Goal: Task Accomplishment & Management: Manage account settings

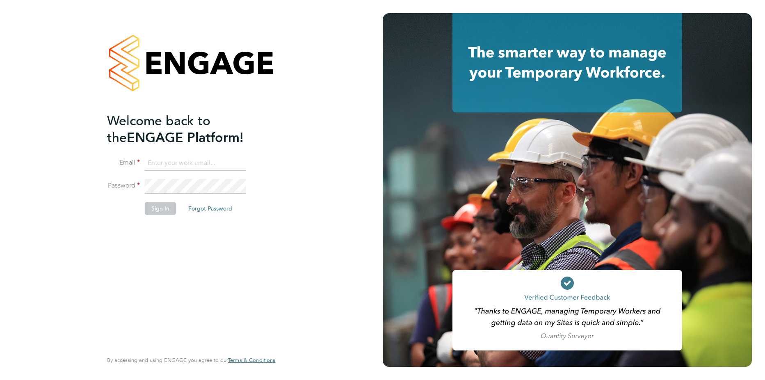
type input "[PERSON_NAME][EMAIL_ADDRESS][PERSON_NAME][DOMAIN_NAME]"
click at [160, 213] on button "Sign In" at bounding box center [160, 208] width 31 height 13
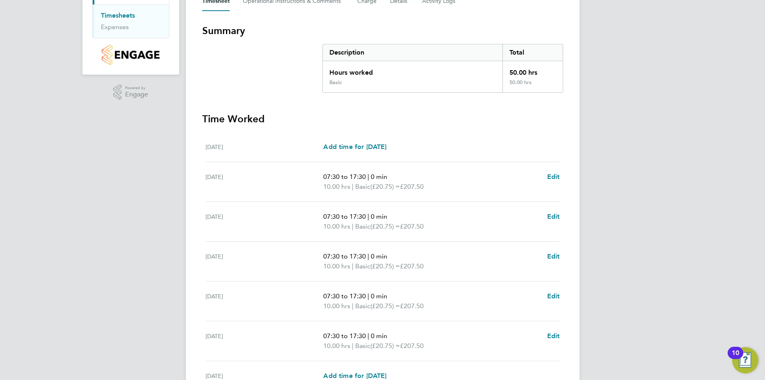
scroll to position [213, 0]
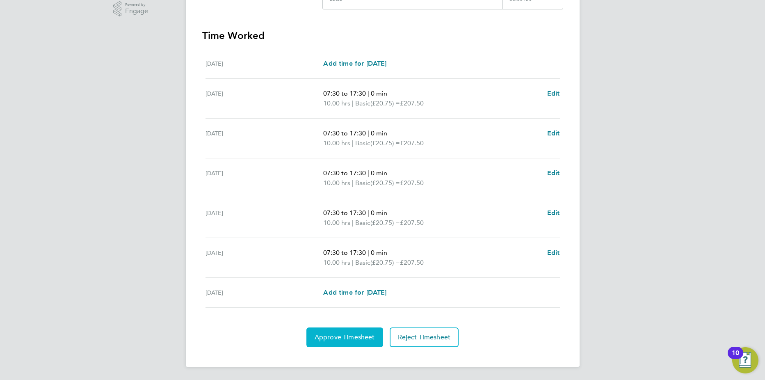
click at [340, 337] on span "Approve Timesheet" at bounding box center [345, 337] width 60 height 8
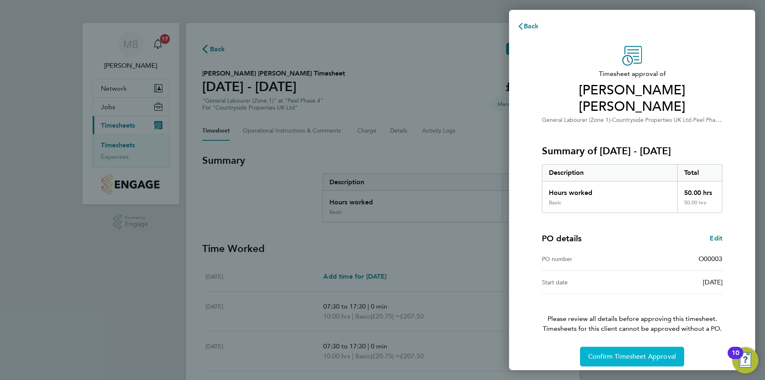
click at [639, 353] on span "Confirm Timesheet Approval" at bounding box center [632, 357] width 88 height 8
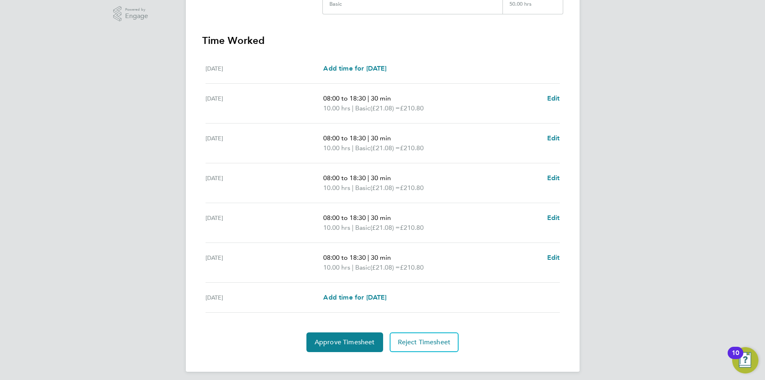
scroll to position [213, 0]
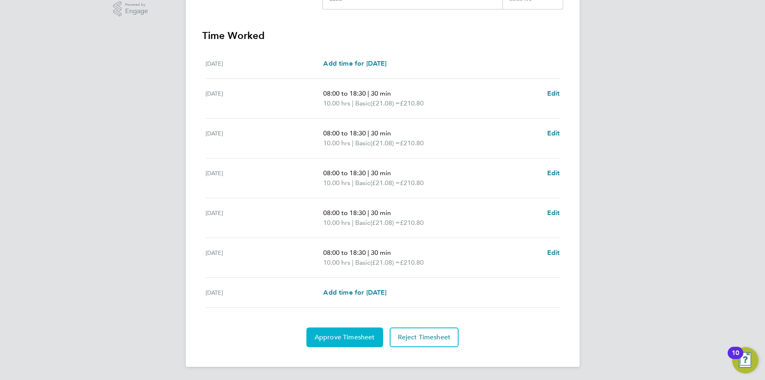
click at [352, 340] on span "Approve Timesheet" at bounding box center [345, 337] width 60 height 8
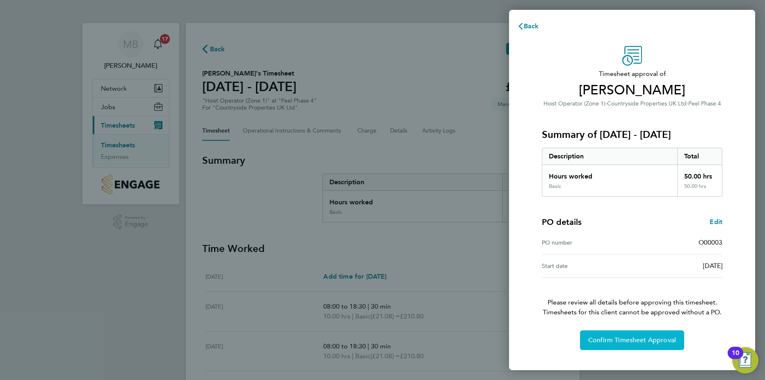
click at [623, 337] on span "Confirm Timesheet Approval" at bounding box center [632, 340] width 88 height 8
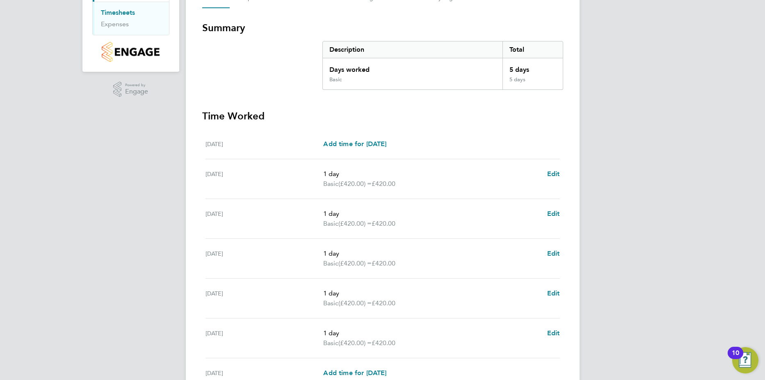
scroll to position [213, 0]
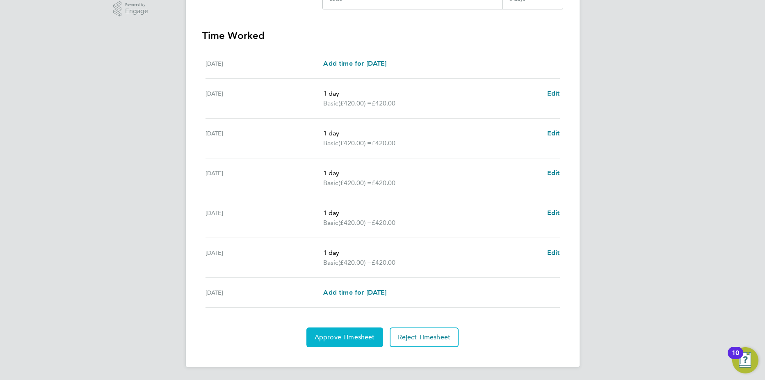
click at [349, 337] on span "Approve Timesheet" at bounding box center [345, 337] width 60 height 8
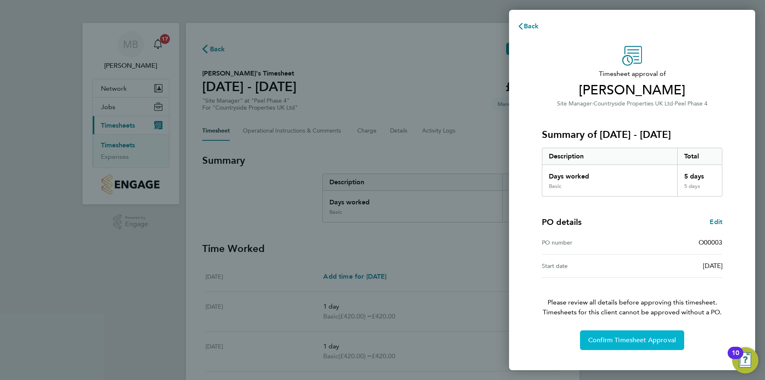
click at [624, 344] on button "Confirm Timesheet Approval" at bounding box center [632, 340] width 104 height 20
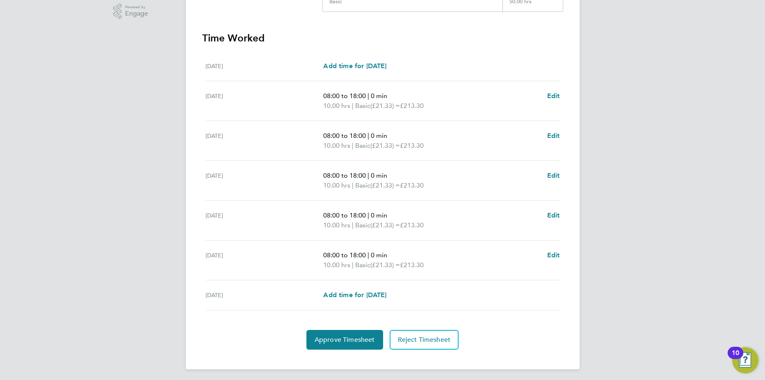
scroll to position [213, 0]
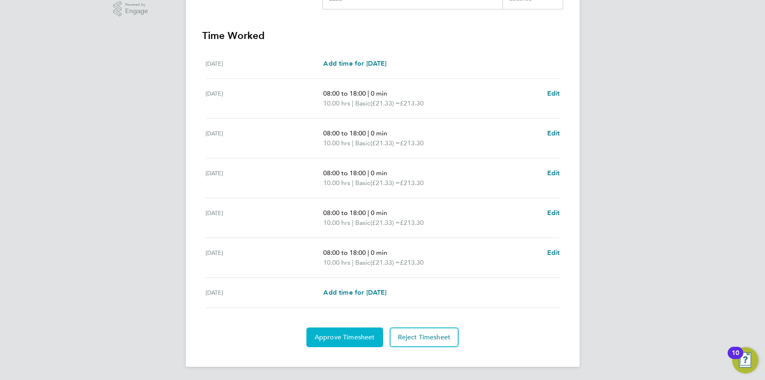
click at [354, 341] on button "Approve Timesheet" at bounding box center [345, 337] width 77 height 20
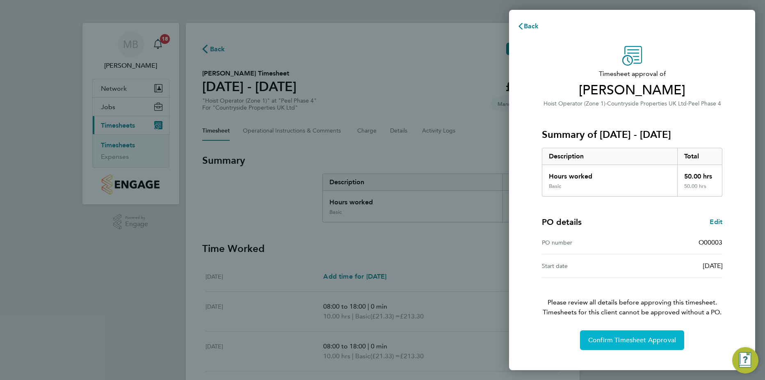
click at [650, 339] on span "Confirm Timesheet Approval" at bounding box center [632, 340] width 88 height 8
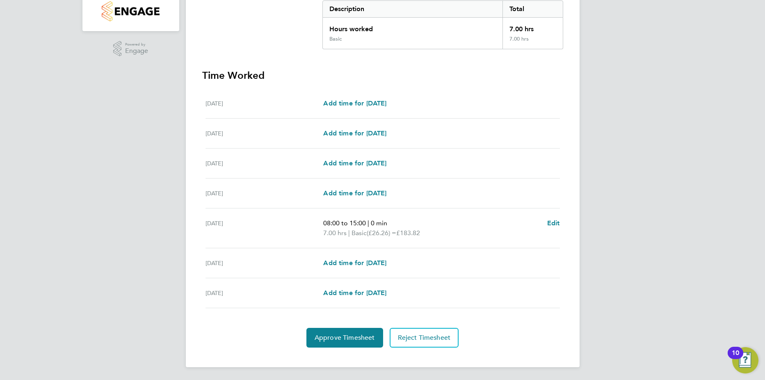
scroll to position [174, 0]
click at [341, 341] on span "Approve Timesheet" at bounding box center [345, 337] width 60 height 8
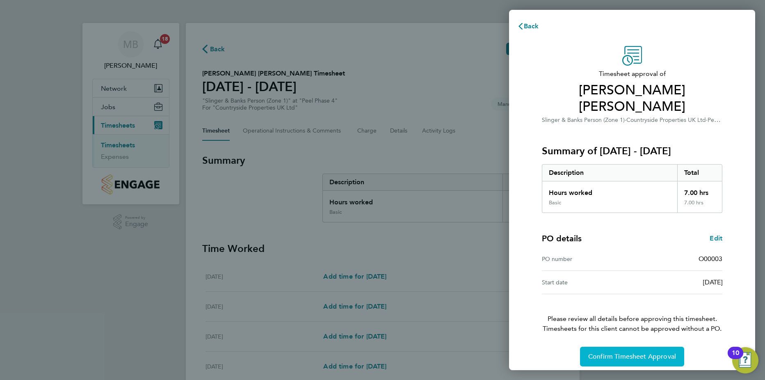
click at [643, 359] on span "Confirm Timesheet Approval" at bounding box center [632, 357] width 88 height 8
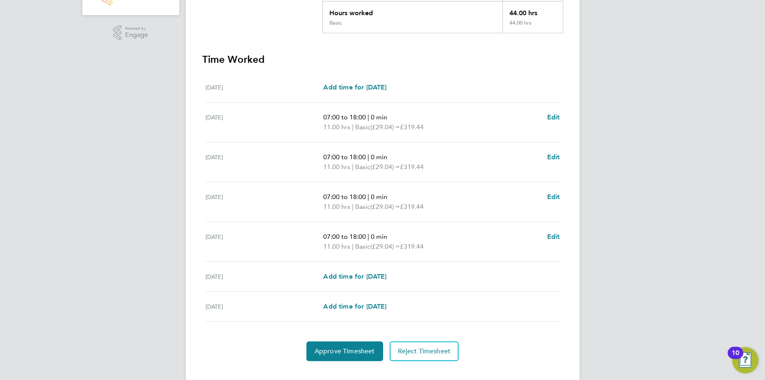
scroll to position [203, 0]
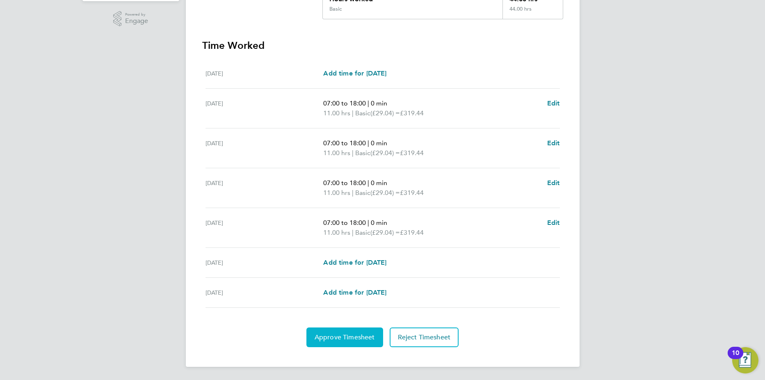
click at [355, 341] on button "Approve Timesheet" at bounding box center [345, 337] width 77 height 20
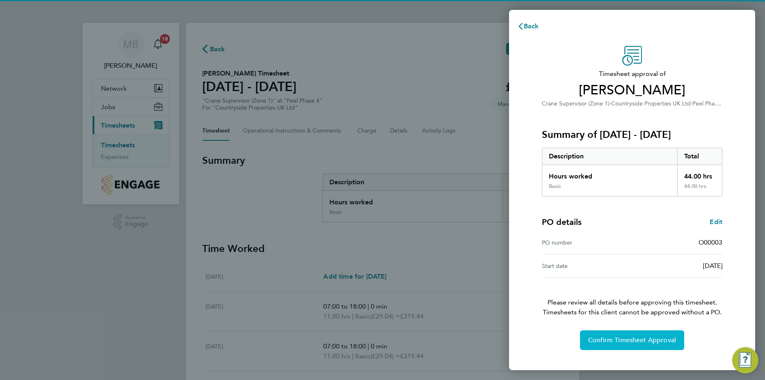
click at [639, 339] on span "Confirm Timesheet Approval" at bounding box center [632, 340] width 88 height 8
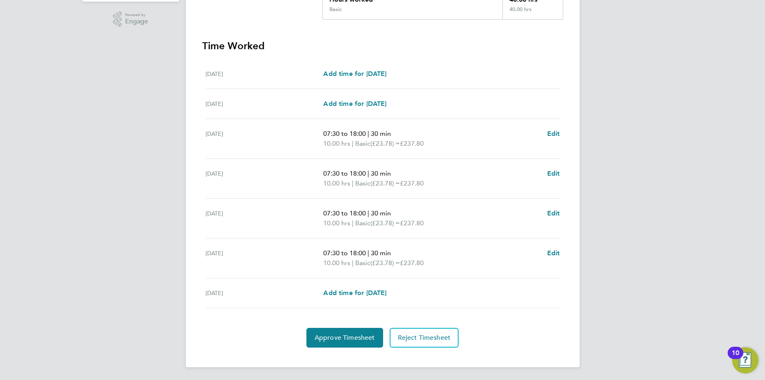
scroll to position [203, 0]
click at [343, 342] on button "Approve Timesheet" at bounding box center [345, 337] width 77 height 20
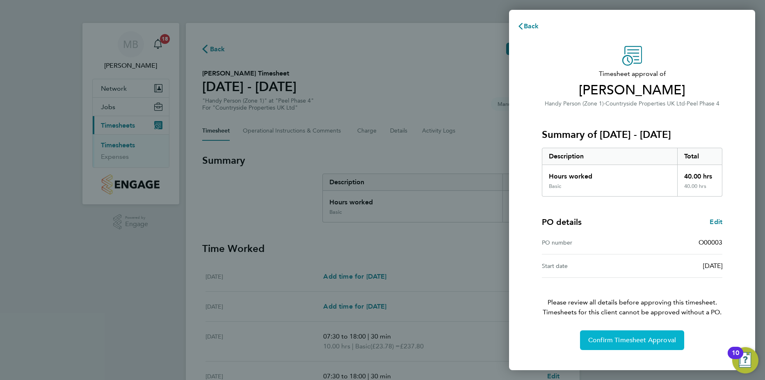
click at [655, 345] on button "Confirm Timesheet Approval" at bounding box center [632, 340] width 104 height 20
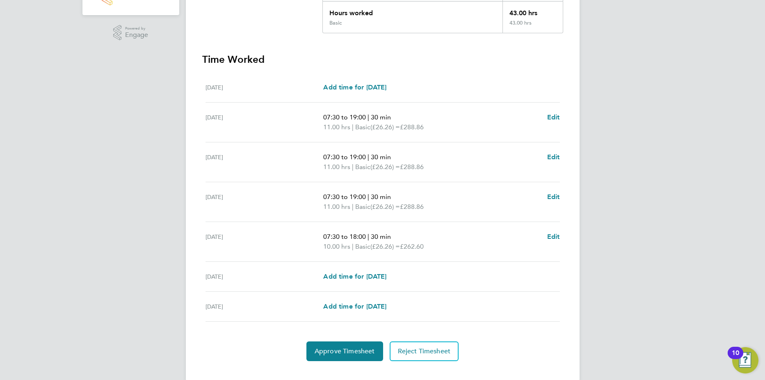
scroll to position [203, 0]
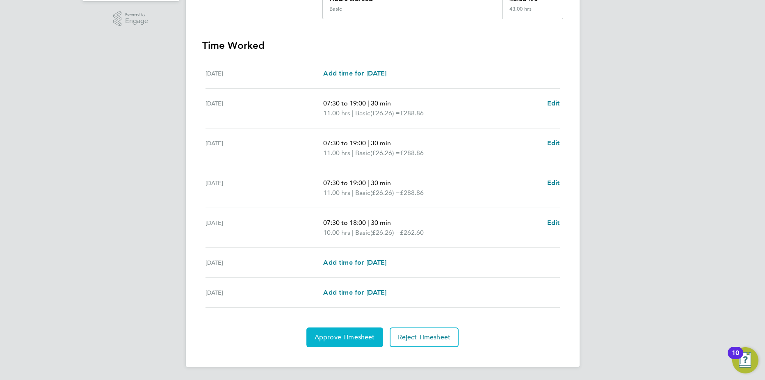
click at [344, 336] on span "Approve Timesheet" at bounding box center [345, 337] width 60 height 8
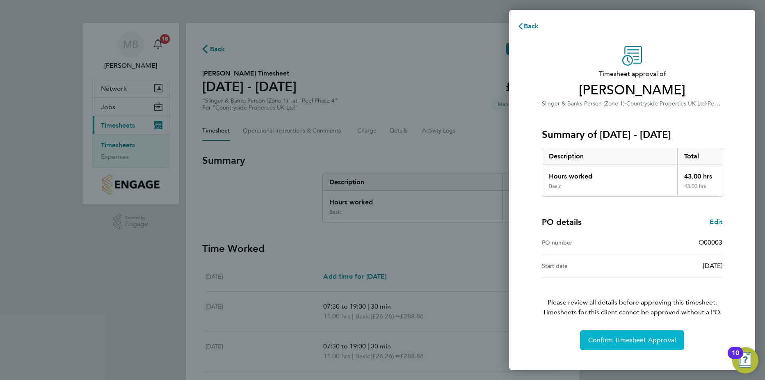
click at [642, 340] on span "Confirm Timesheet Approval" at bounding box center [632, 340] width 88 height 8
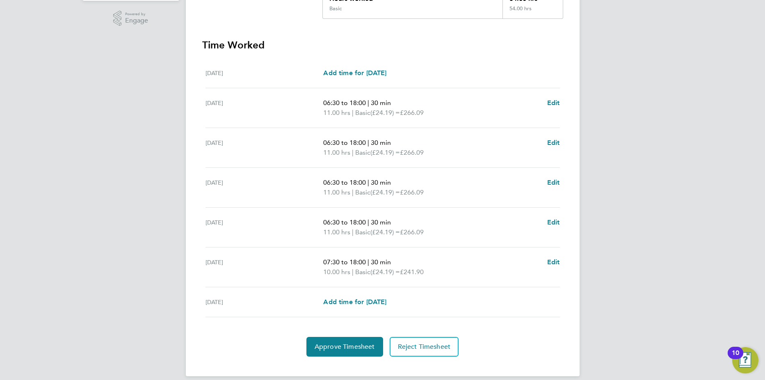
scroll to position [213, 0]
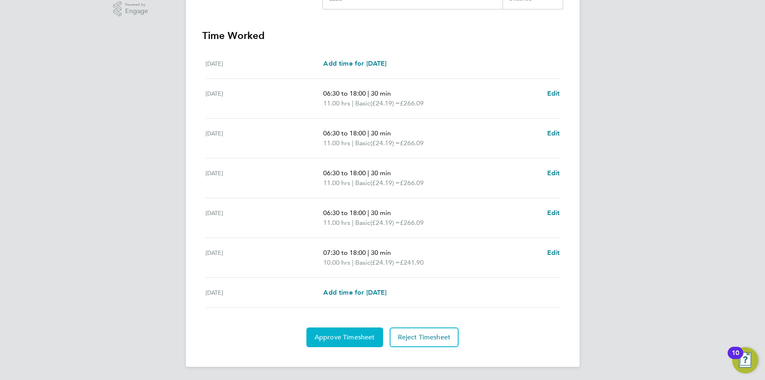
click at [340, 338] on span "Approve Timesheet" at bounding box center [345, 337] width 60 height 8
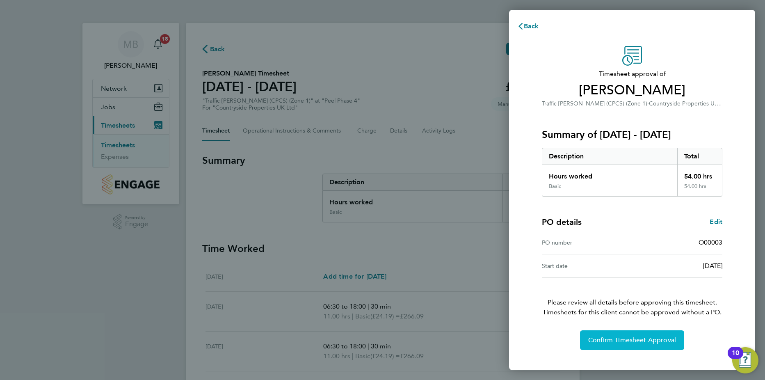
click at [645, 344] on button "Confirm Timesheet Approval" at bounding box center [632, 340] width 104 height 20
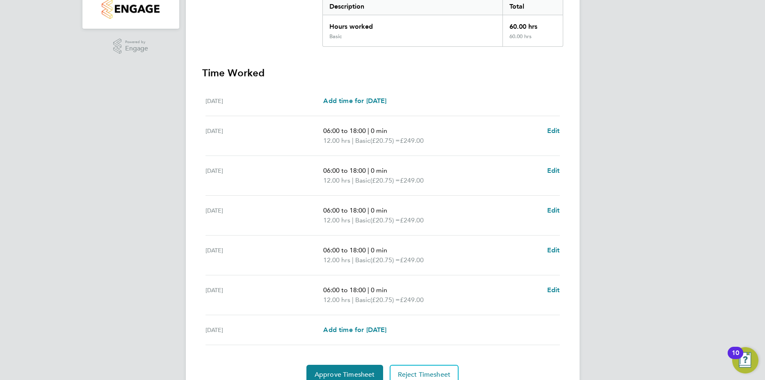
scroll to position [213, 0]
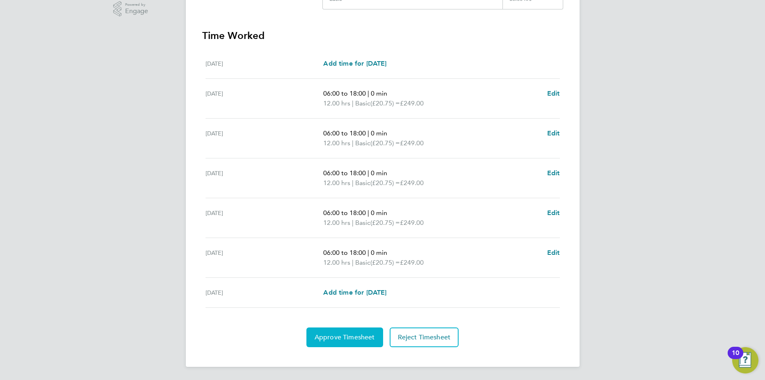
click at [329, 338] on span "Approve Timesheet" at bounding box center [345, 337] width 60 height 8
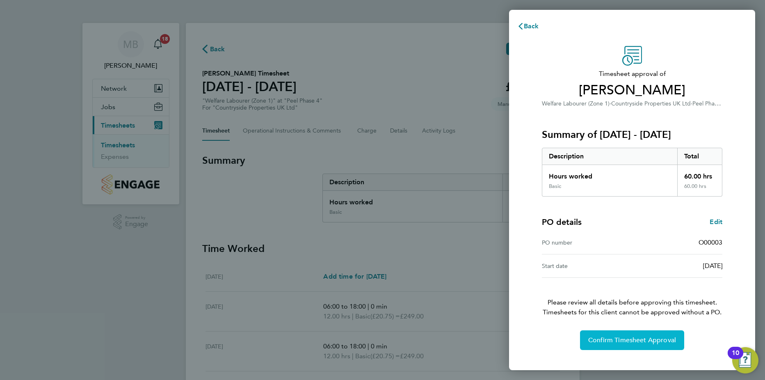
click at [629, 343] on span "Confirm Timesheet Approval" at bounding box center [632, 340] width 88 height 8
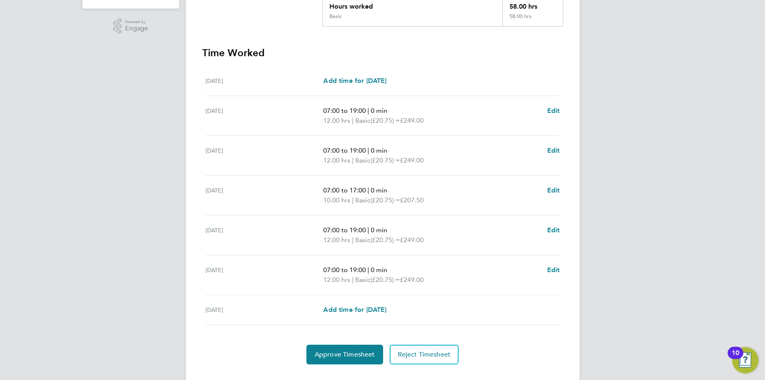
scroll to position [213, 0]
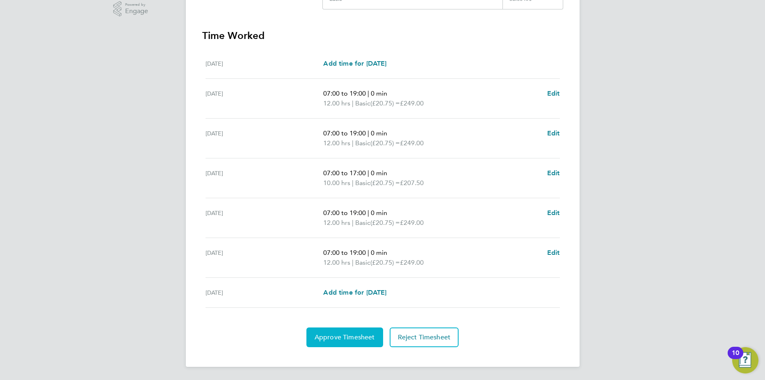
click at [364, 333] on span "Approve Timesheet" at bounding box center [345, 337] width 60 height 8
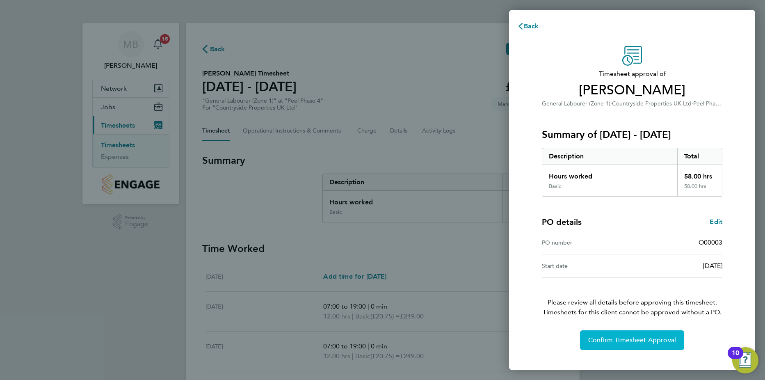
click at [650, 343] on span "Confirm Timesheet Approval" at bounding box center [632, 340] width 88 height 8
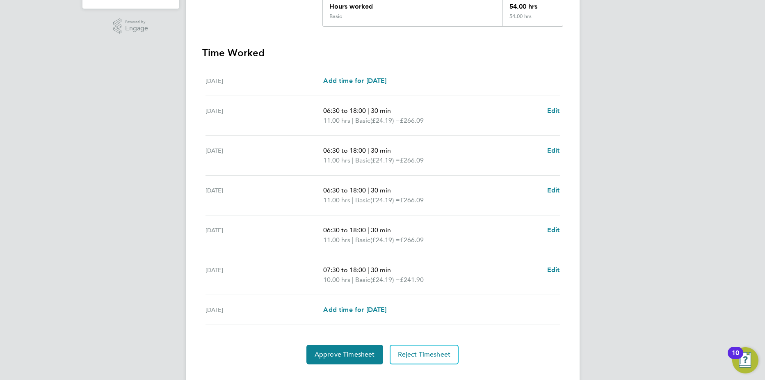
scroll to position [213, 0]
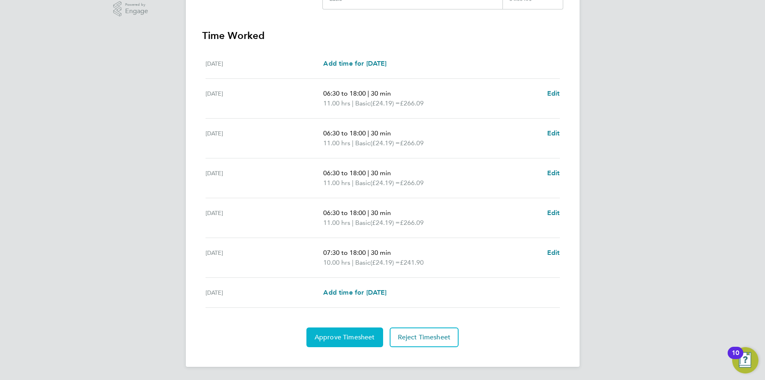
click at [337, 340] on span "Approve Timesheet" at bounding box center [345, 337] width 60 height 8
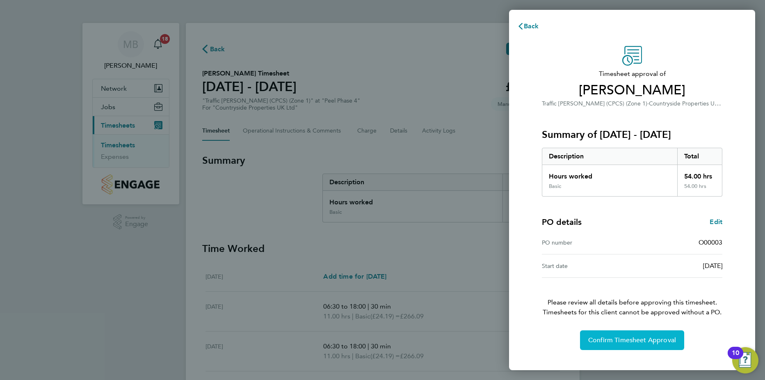
click at [640, 346] on button "Confirm Timesheet Approval" at bounding box center [632, 340] width 104 height 20
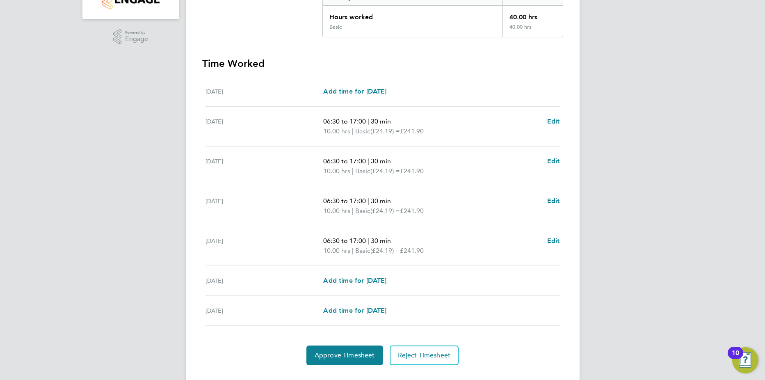
scroll to position [203, 0]
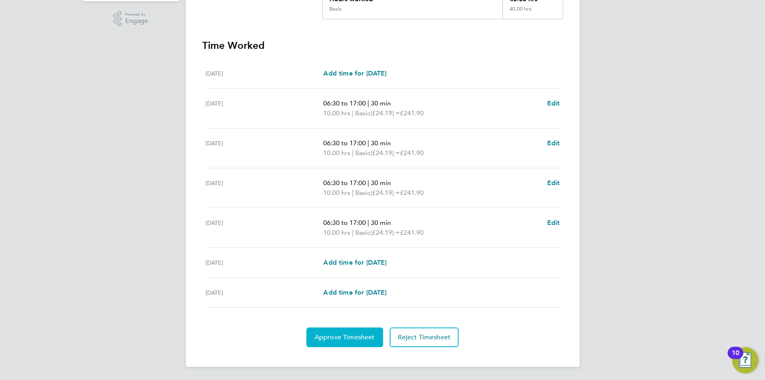
click at [349, 343] on button "Approve Timesheet" at bounding box center [345, 337] width 77 height 20
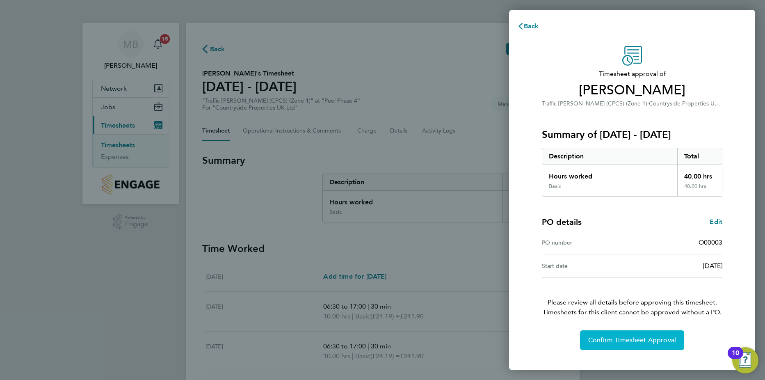
click at [639, 342] on span "Confirm Timesheet Approval" at bounding box center [632, 340] width 88 height 8
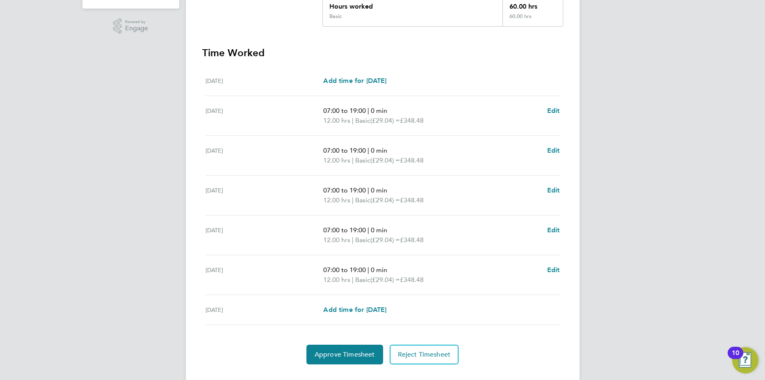
scroll to position [213, 0]
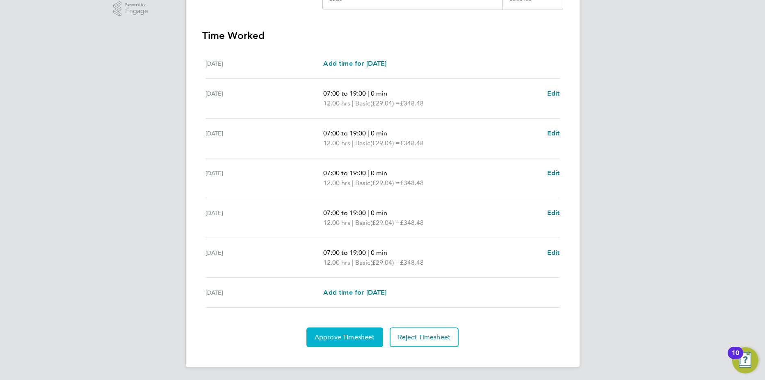
click at [339, 337] on span "Approve Timesheet" at bounding box center [345, 337] width 60 height 8
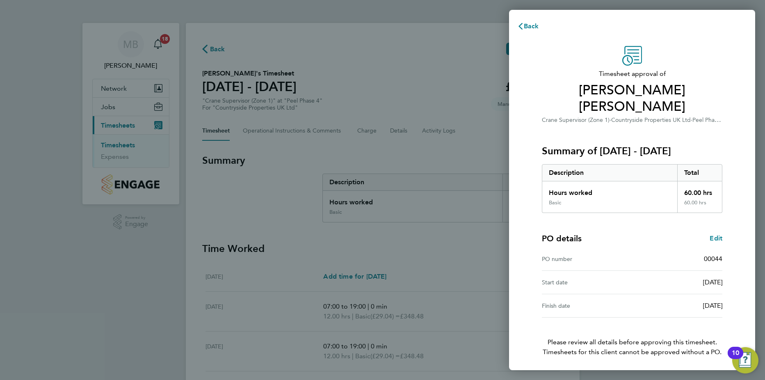
click at [459, 56] on div "Back Timesheet approval of Andrei Lucian Carcea Crane Supervisor (Zone 1) · Cou…" at bounding box center [382, 190] width 765 height 380
click at [527, 24] on span "Back" at bounding box center [531, 26] width 15 height 8
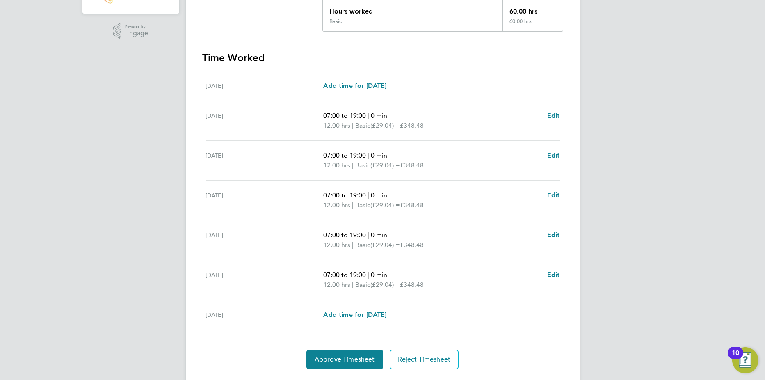
scroll to position [213, 0]
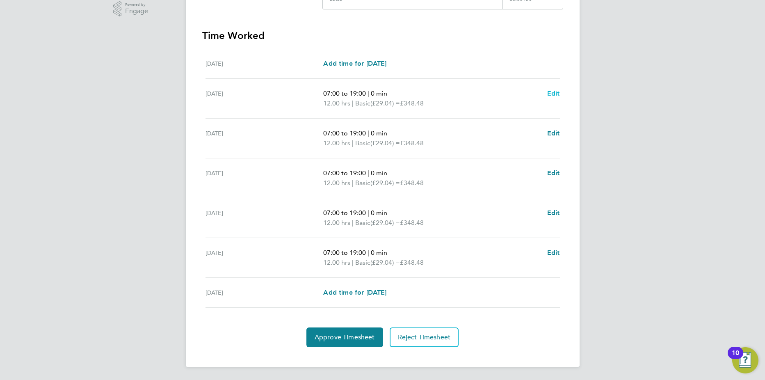
click at [555, 95] on span "Edit" at bounding box center [553, 93] width 13 height 8
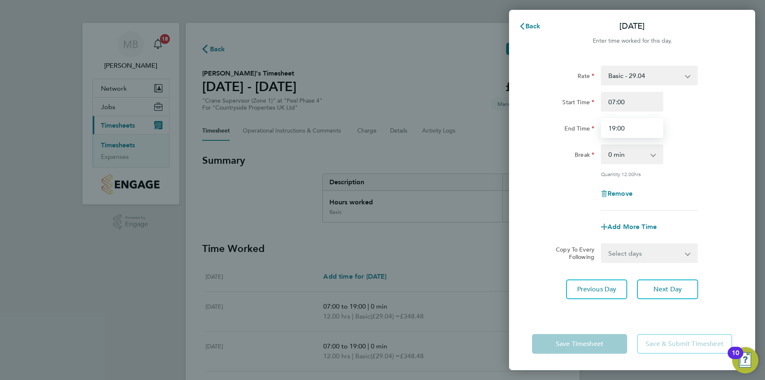
click at [615, 128] on input "19:00" at bounding box center [632, 128] width 62 height 20
type input "18:00"
click at [731, 155] on div "Break 0 min 15 min 30 min 45 min 60 min 75 min 90 min" at bounding box center [632, 154] width 207 height 20
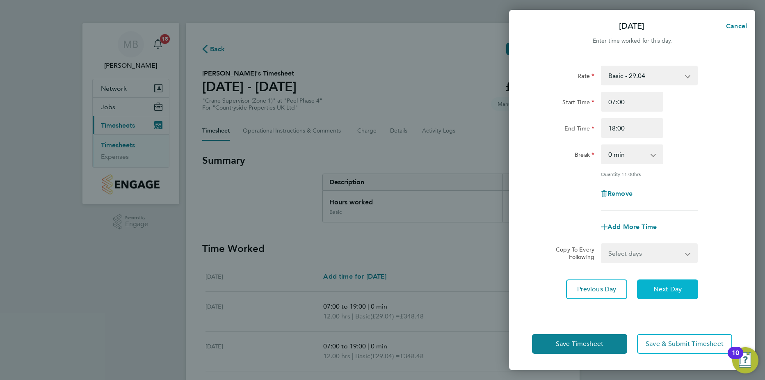
click at [670, 291] on span "Next Day" at bounding box center [668, 289] width 28 height 8
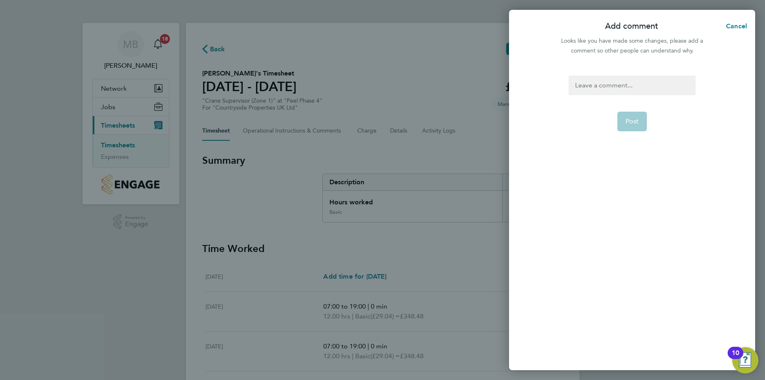
click at [601, 89] on div at bounding box center [632, 86] width 127 height 20
click at [631, 118] on span "Post" at bounding box center [633, 121] width 14 height 8
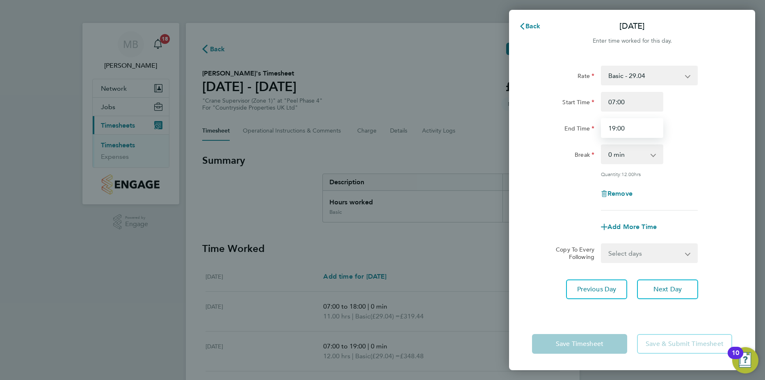
click at [615, 127] on input "19:00" at bounding box center [632, 128] width 62 height 20
type input "18:00"
click at [721, 167] on div "Rate Basic - 29.04 Start Time 07:00 End Time 18:00 Break 0 min 15 min 30 min 45…" at bounding box center [632, 138] width 200 height 145
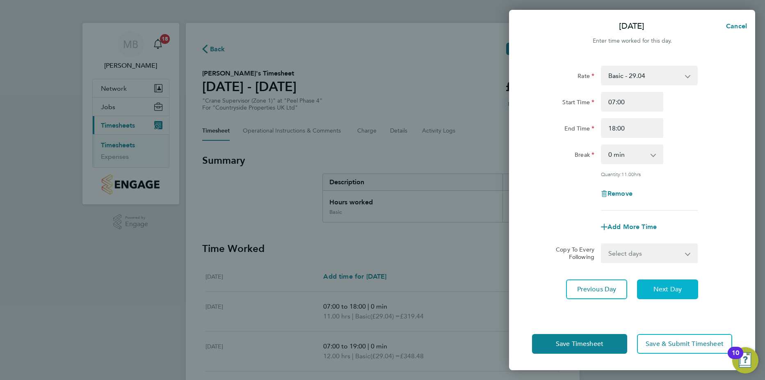
click at [664, 288] on span "Next Day" at bounding box center [668, 289] width 28 height 8
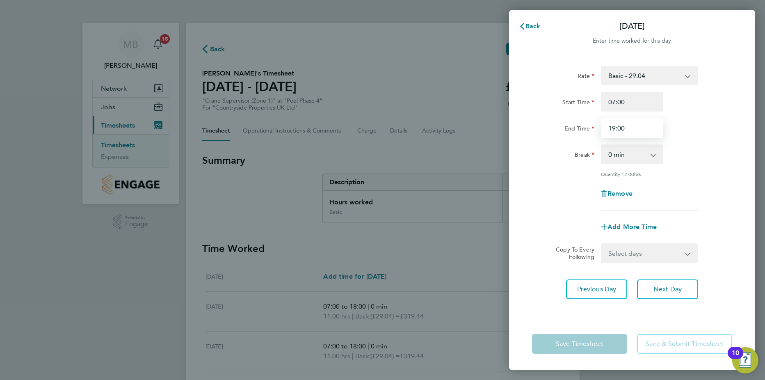
click at [616, 127] on input "19:00" at bounding box center [632, 128] width 62 height 20
type input "18:00"
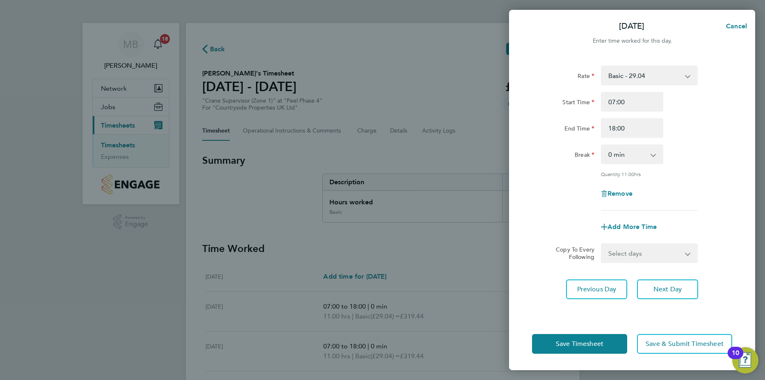
click at [714, 143] on div "Rate Basic - 29.04 Start Time 07:00 End Time 18:00 Break 0 min 15 min 30 min 45…" at bounding box center [632, 138] width 200 height 145
click at [665, 290] on span "Next Day" at bounding box center [668, 289] width 28 height 8
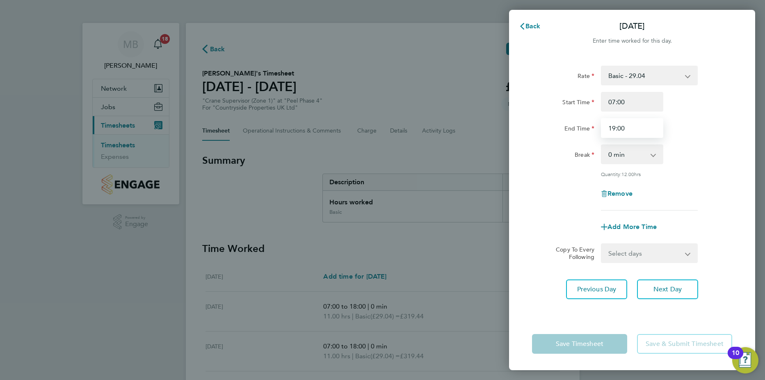
click at [614, 128] on input "19:00" at bounding box center [632, 128] width 62 height 20
click at [615, 127] on input "19:00" at bounding box center [632, 128] width 62 height 20
type input "18:00"
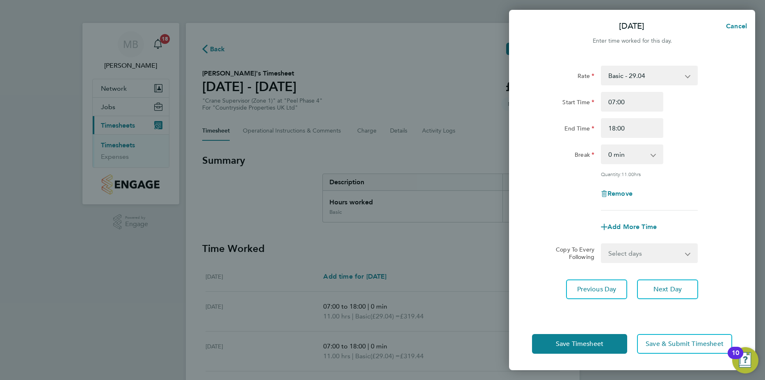
click at [724, 143] on div "Rate Basic - 29.04 Start Time 07:00 End Time 18:00 Break 0 min 15 min 30 min 45…" at bounding box center [632, 138] width 200 height 145
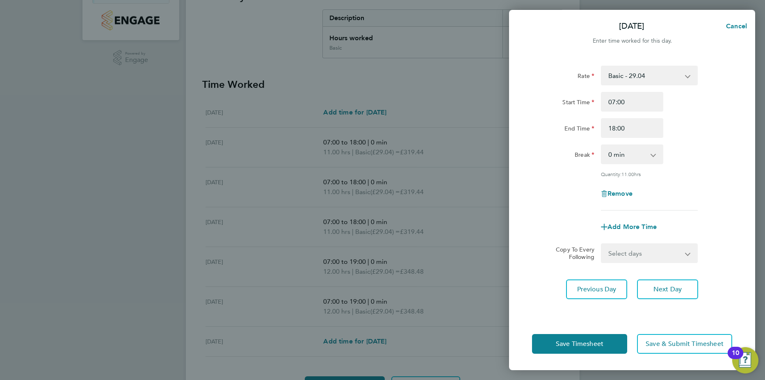
scroll to position [110, 0]
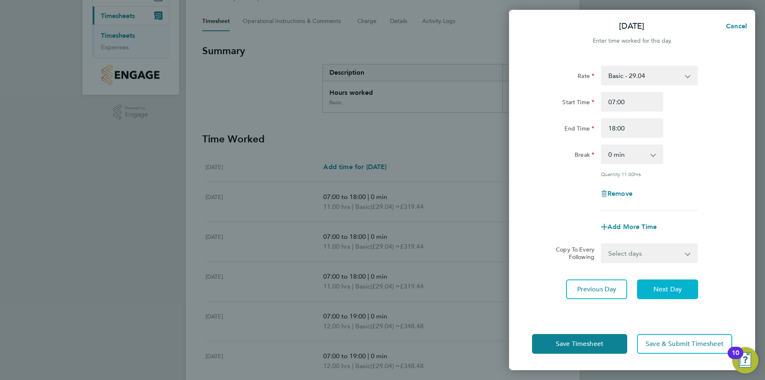
click at [672, 290] on span "Next Day" at bounding box center [668, 289] width 28 height 8
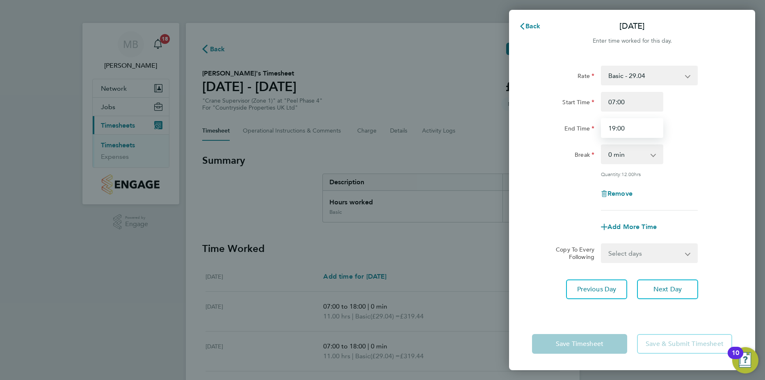
click at [615, 128] on input "19:00" at bounding box center [632, 128] width 62 height 20
type input "18:00"
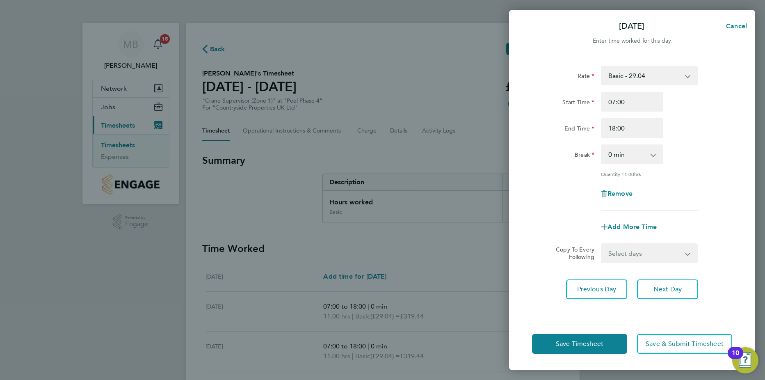
click at [723, 142] on div "Rate Basic - 29.04 Start Time 07:00 End Time 18:00 Break 0 min 15 min 30 min 45…" at bounding box center [632, 138] width 200 height 145
click at [678, 343] on span "Save & Submit Timesheet" at bounding box center [685, 344] width 78 height 8
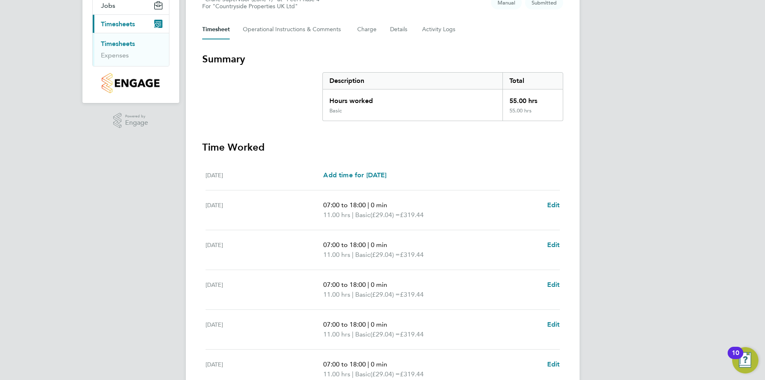
scroll to position [213, 0]
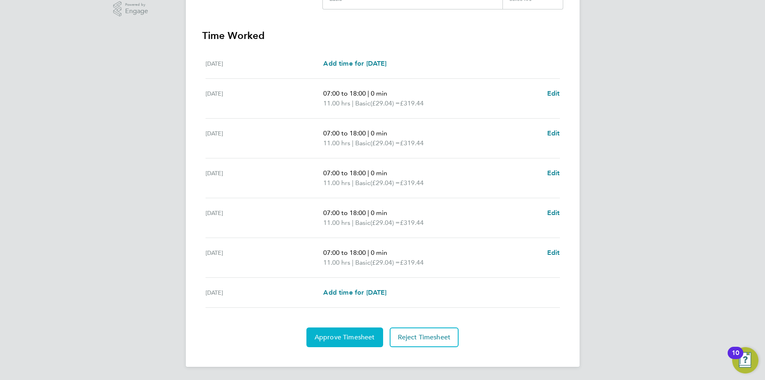
click at [337, 340] on span "Approve Timesheet" at bounding box center [345, 337] width 60 height 8
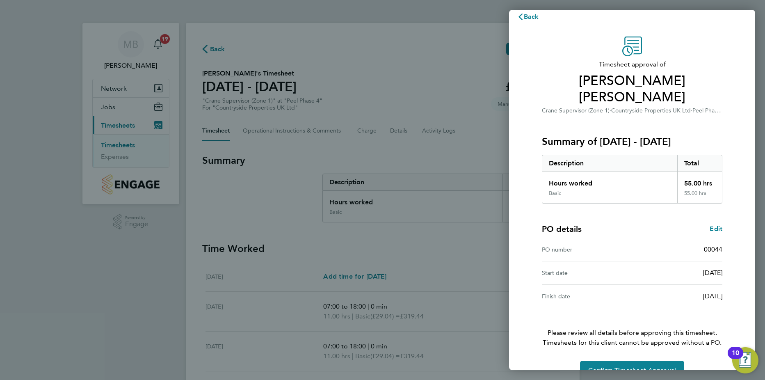
scroll to position [13, 0]
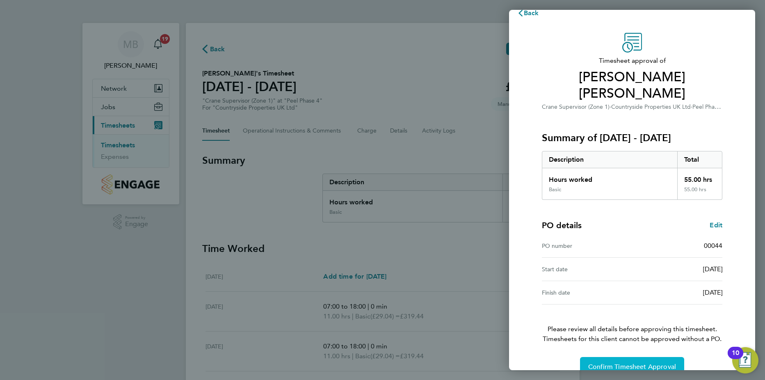
click at [642, 363] on span "Confirm Timesheet Approval" at bounding box center [632, 367] width 88 height 8
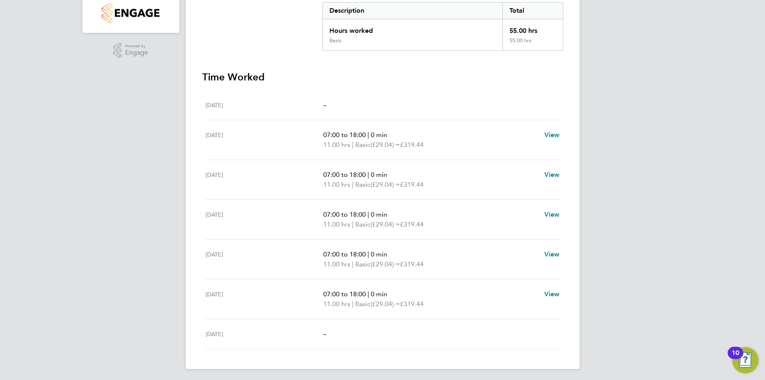
scroll to position [174, 0]
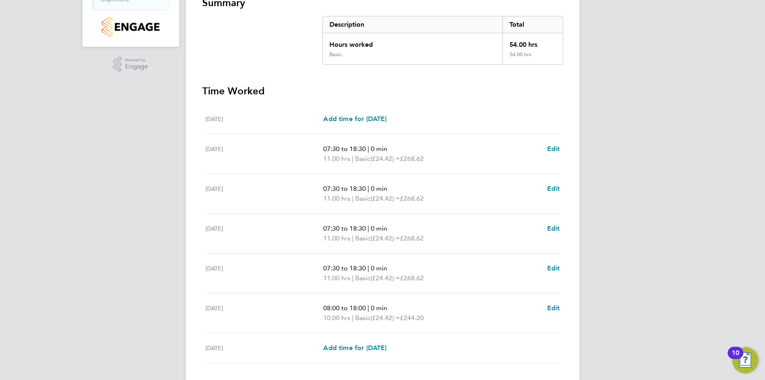
scroll to position [213, 0]
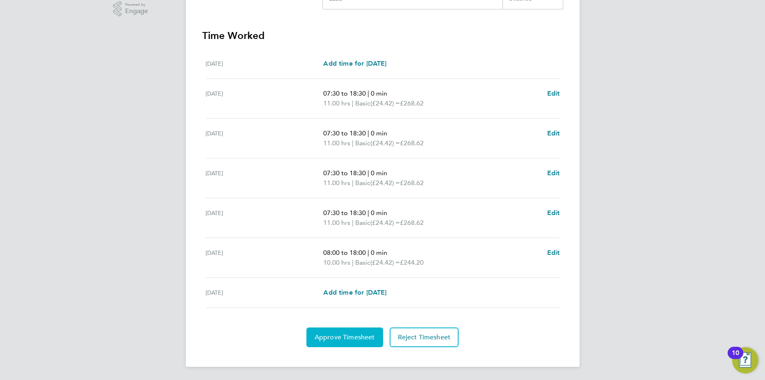
click at [343, 332] on button "Approve Timesheet" at bounding box center [345, 337] width 77 height 20
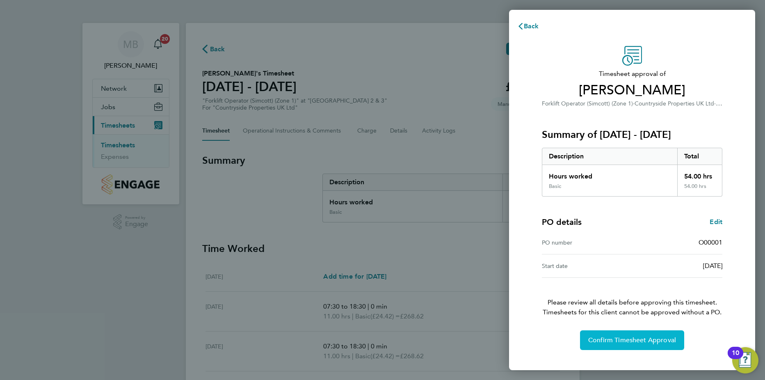
click at [628, 341] on span "Confirm Timesheet Approval" at bounding box center [632, 340] width 88 height 8
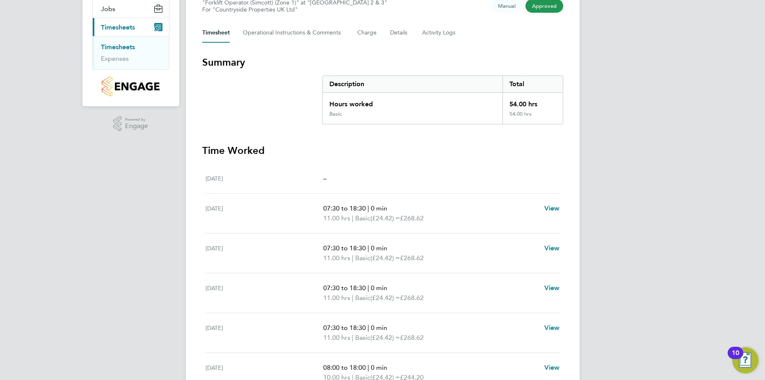
scroll to position [174, 0]
